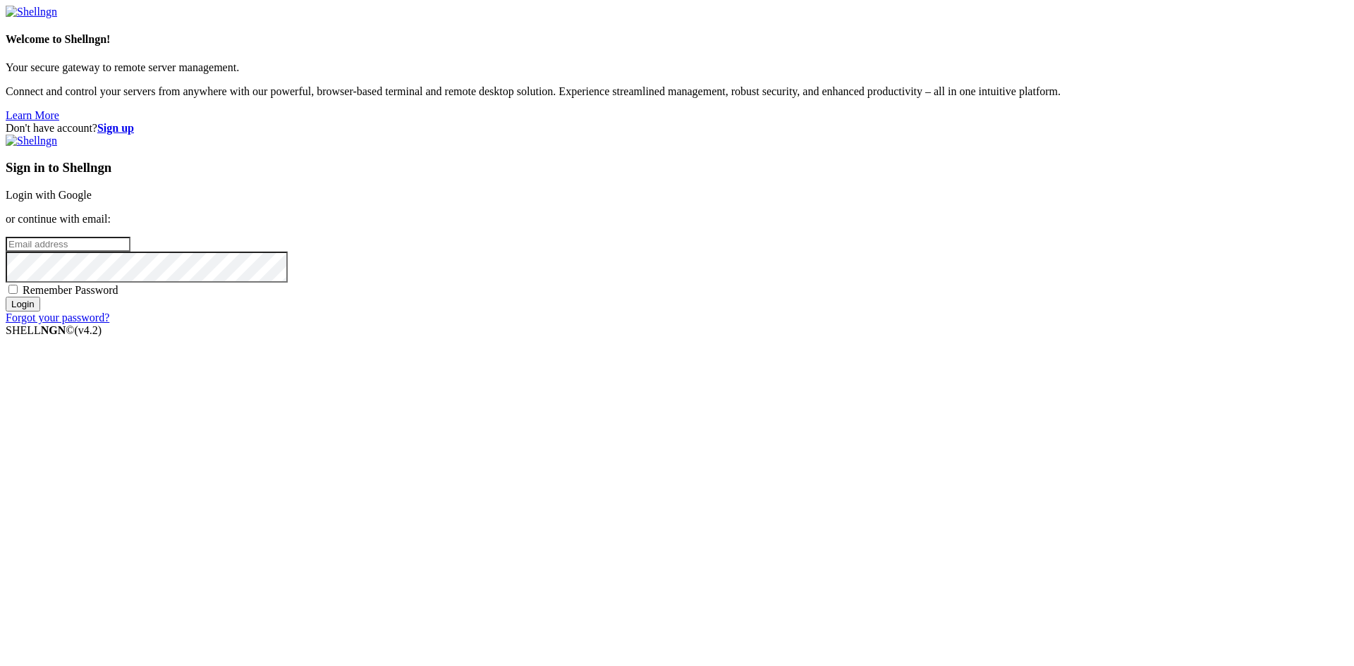
type input "[EMAIL_ADDRESS][DOMAIN_NAME]"
click at [118, 296] on span "Remember Password" at bounding box center [71, 290] width 96 height 12
click at [18, 294] on input "Remember Password" at bounding box center [12, 289] width 9 height 9
checkbox input "true"
click at [40, 312] on input "Login" at bounding box center [23, 304] width 35 height 15
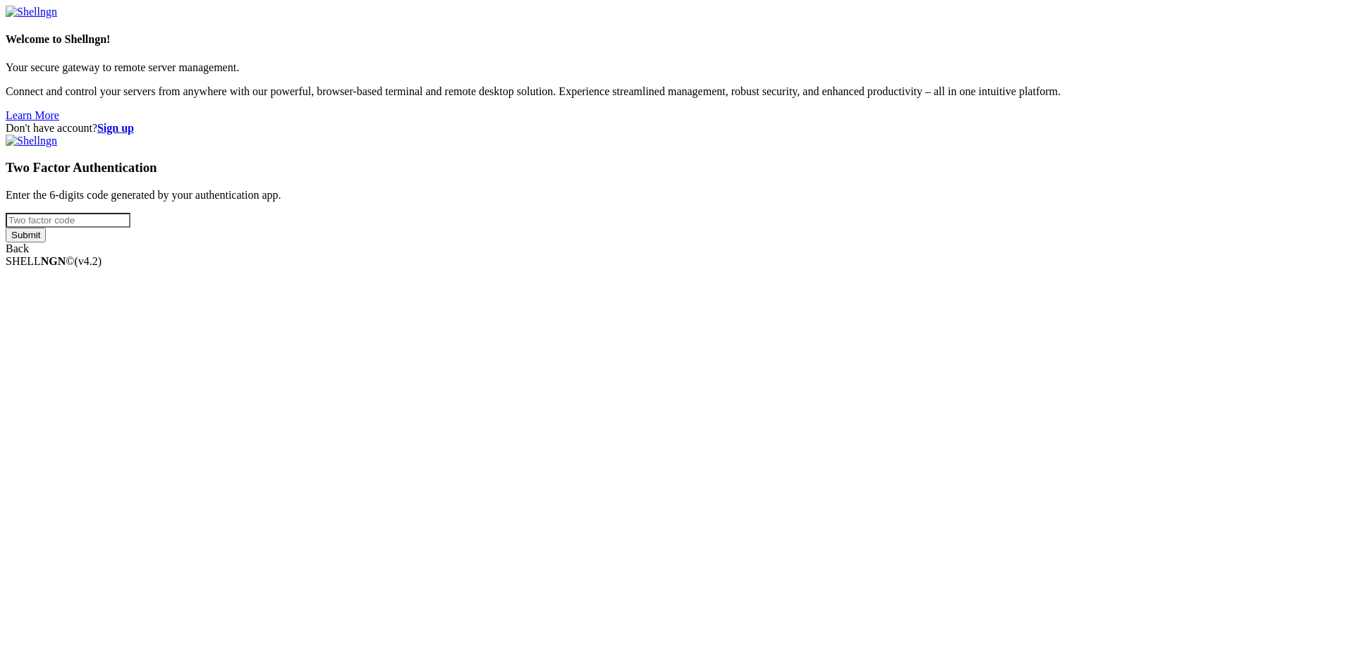
click at [130, 228] on input "number" at bounding box center [68, 220] width 125 height 15
type input "234916"
click at [6, 228] on input "Submit" at bounding box center [26, 235] width 40 height 15
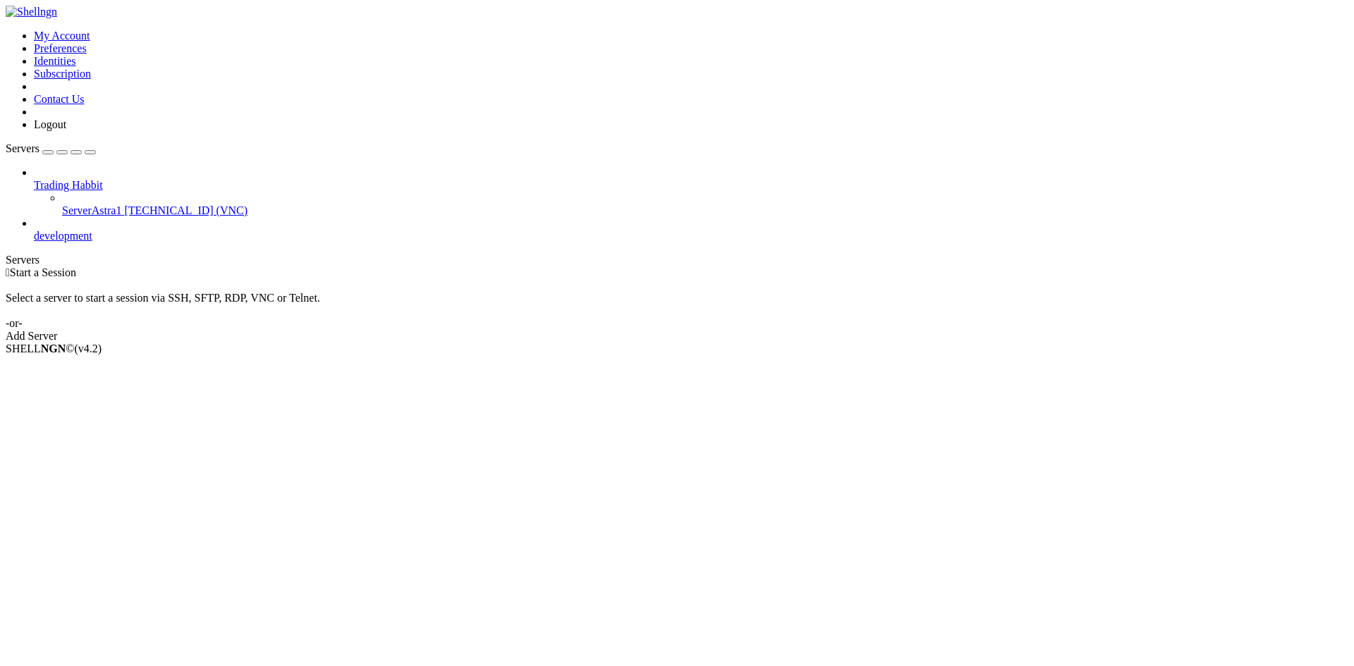
click at [771, 330] on div "Add Server" at bounding box center [677, 336] width 1342 height 13
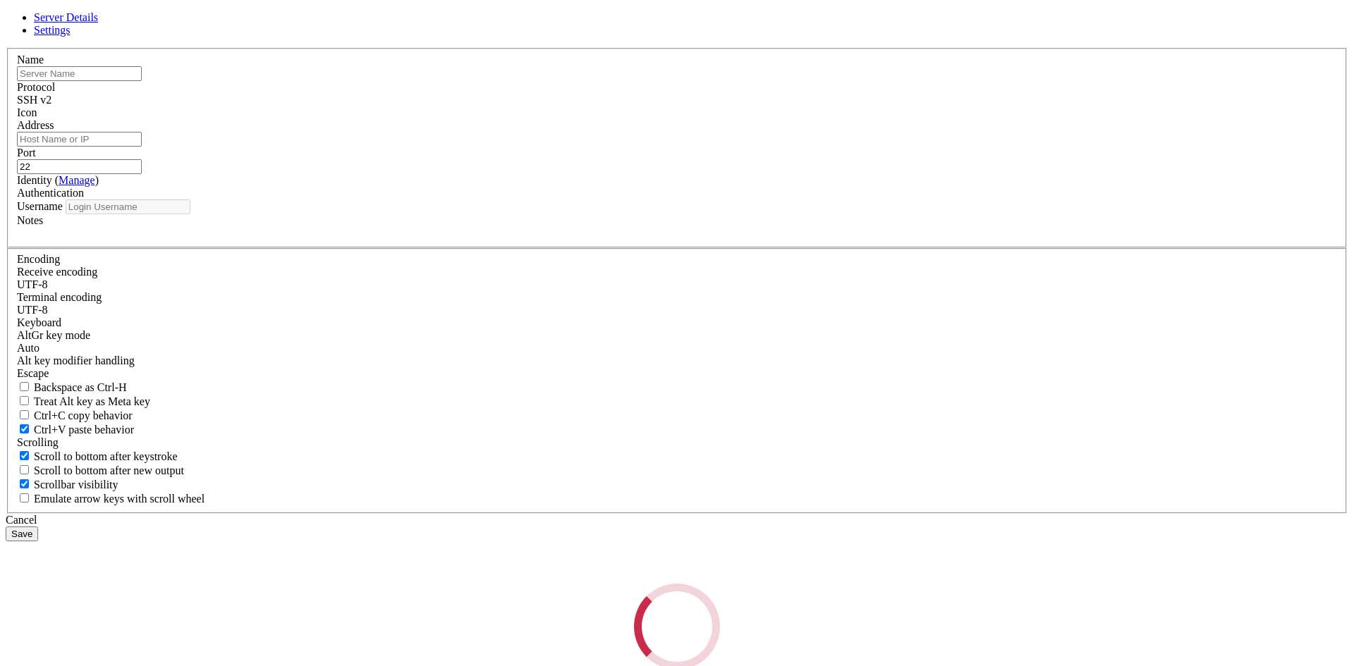
type input "[EMAIL_ADDRESS][DOMAIN_NAME]"
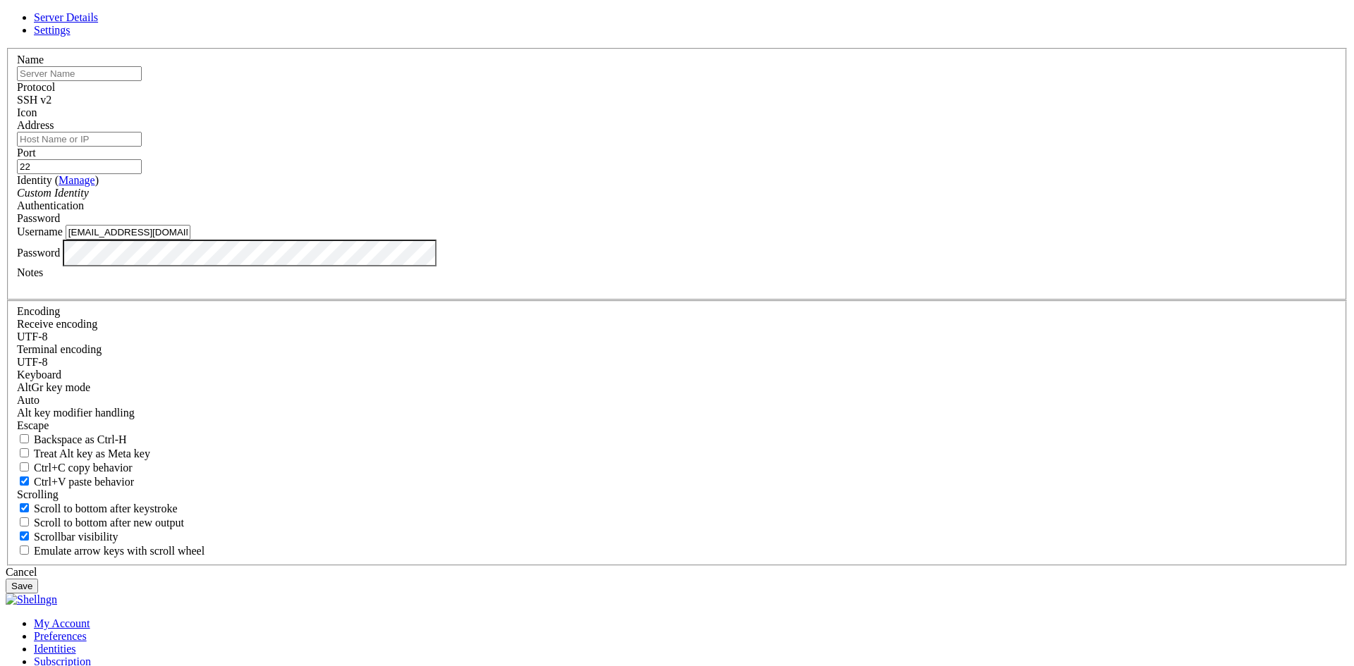
click at [797, 106] on div "SSH v2" at bounding box center [677, 100] width 1320 height 13
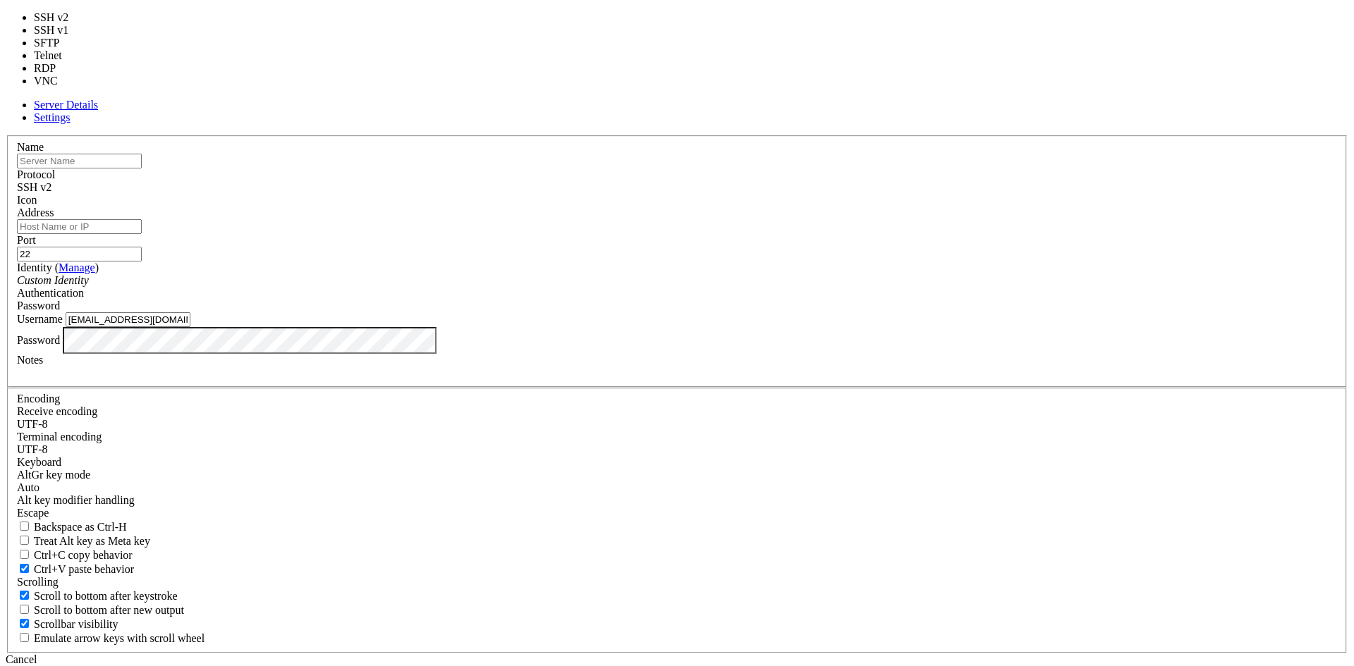
type input "5900"
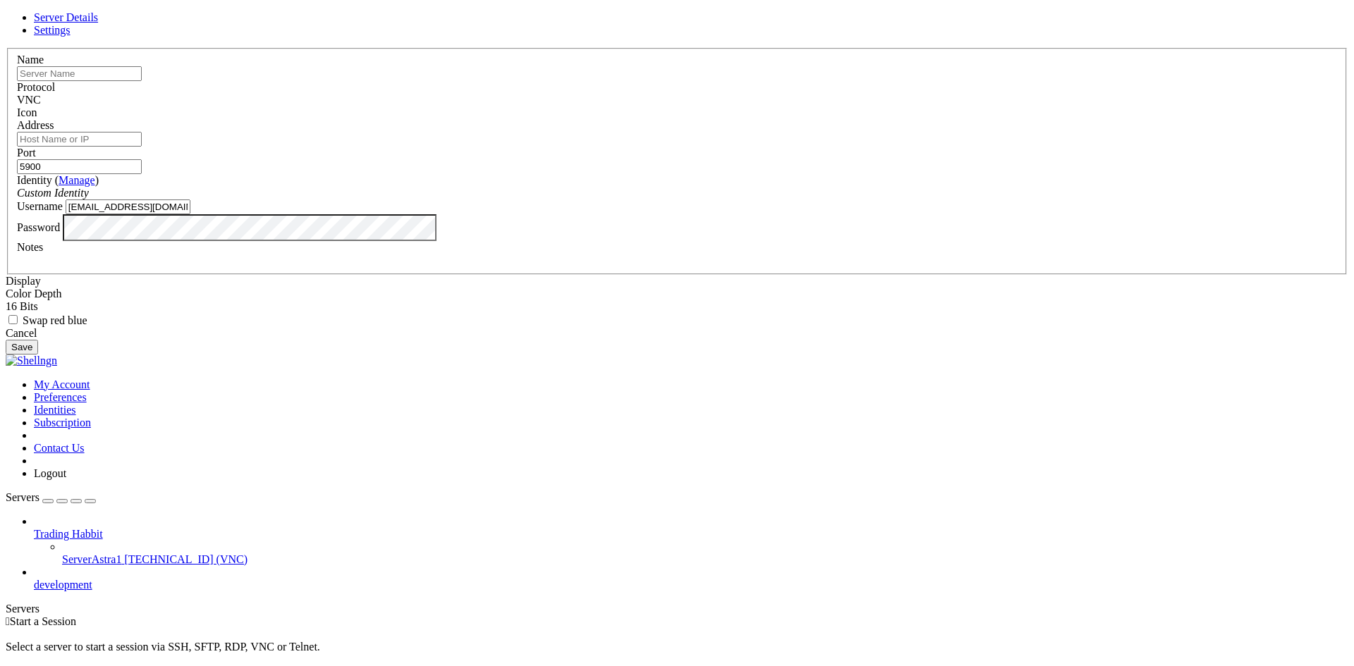
click at [142, 81] on input "text" at bounding box center [79, 73] width 125 height 15
type input "BlackArch"
click at [142, 147] on input "Address" at bounding box center [79, 139] width 125 height 15
paste input "[TECHNICAL_ID]"
type input "[TECHNICAL_ID]"
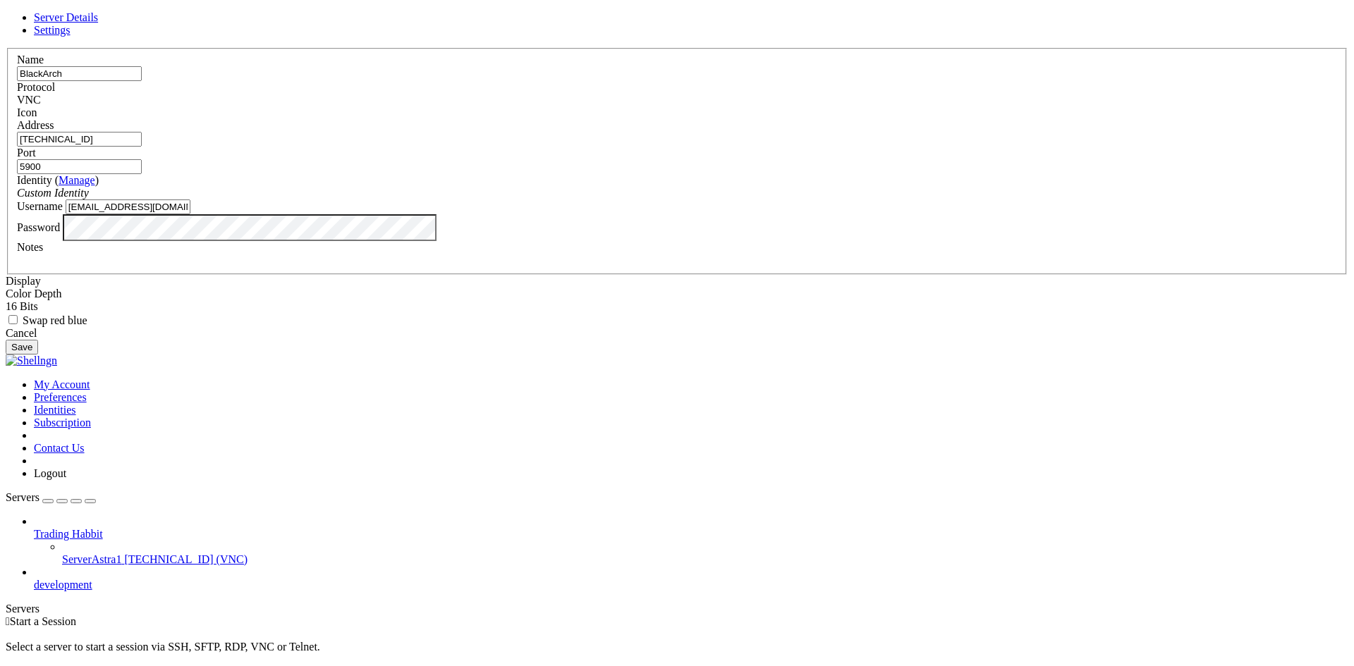
paste input "63206"
type input "63206"
click at [190, 214] on input "[EMAIL_ADDRESS][DOMAIN_NAME]" at bounding box center [128, 207] width 125 height 15
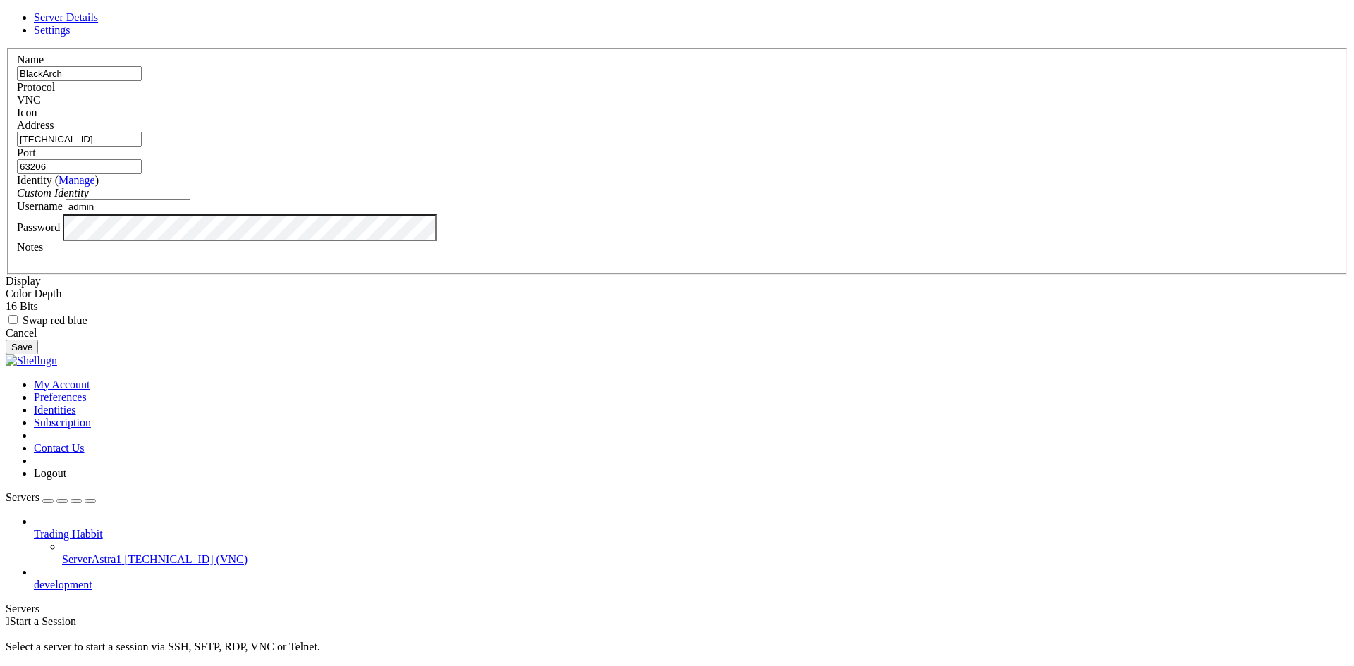
type input "admin"
click at [38, 355] on button "Save" at bounding box center [22, 347] width 32 height 15
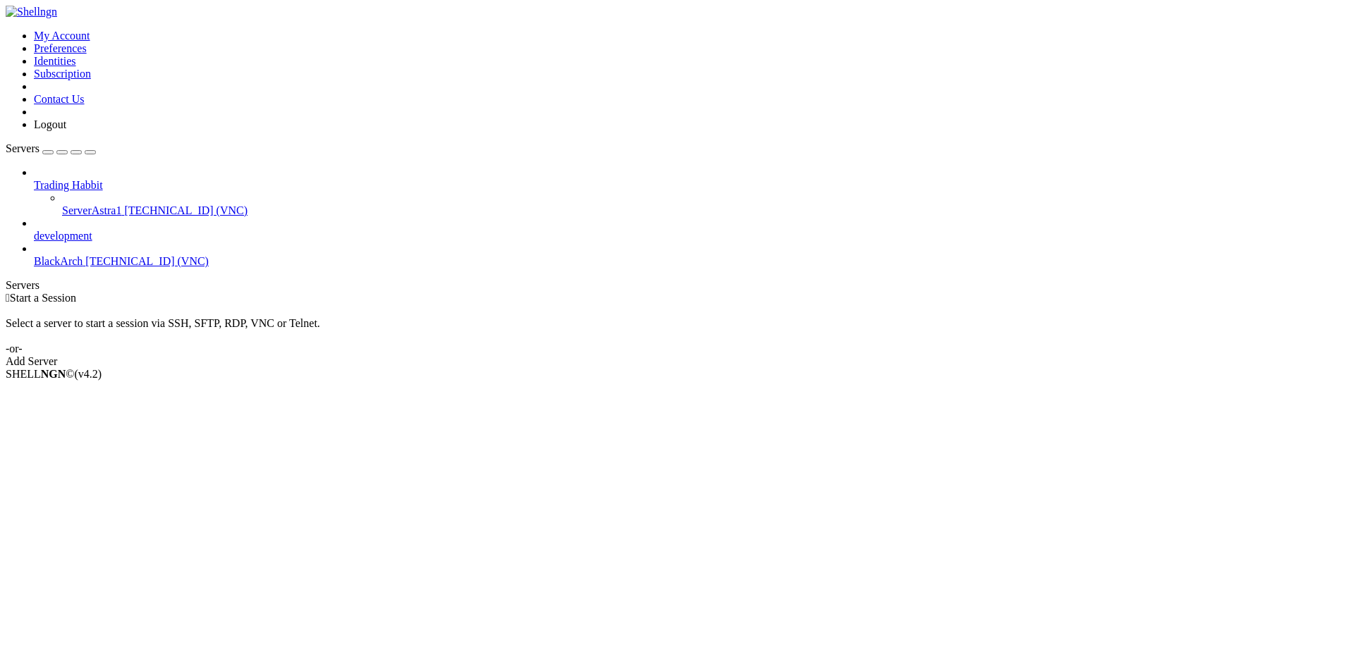
click at [115, 255] on span "[TECHNICAL_ID] (VNC)" at bounding box center [146, 261] width 123 height 12
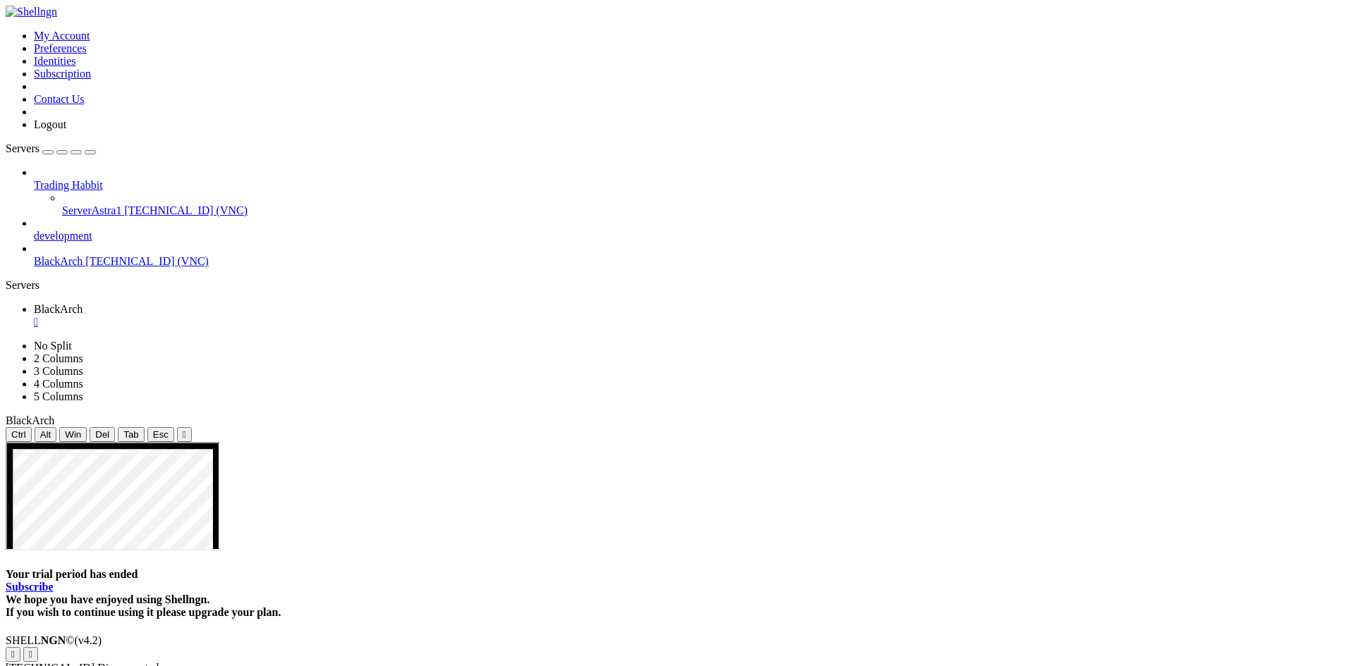
click at [54, 581] on link "Subscribe" at bounding box center [30, 587] width 48 height 12
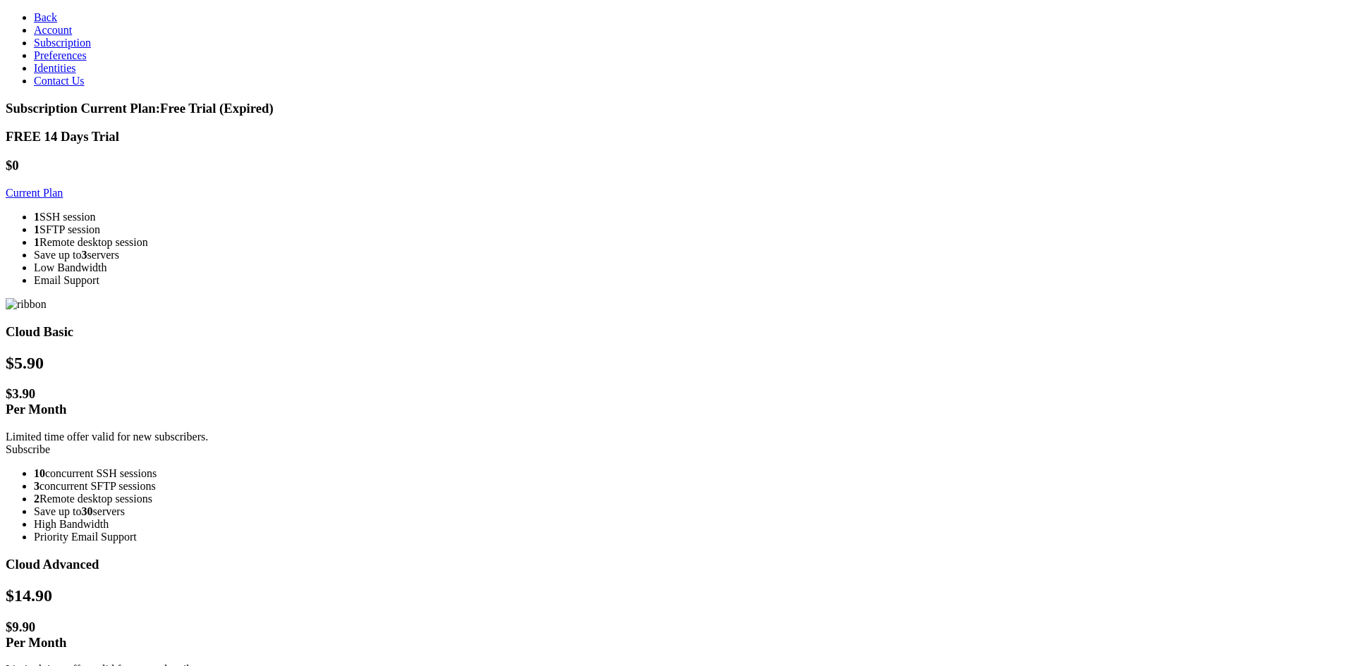
click at [411, 249] on li "1 Remote desktop session" at bounding box center [691, 242] width 1314 height 13
click at [409, 274] on ul "1 SSH session 1 SFTP session 1 Remote desktop session Save up to 3 servers Low …" at bounding box center [677, 249] width 1342 height 76
click at [63, 199] on link "Current Plan" at bounding box center [34, 193] width 57 height 12
click at [228, 200] on section "Subscription Current Plan: Free Trial (Expired) FREE 14 Days Trial $0 Current P…" at bounding box center [677, 632] width 1342 height 1063
